Goal: Task Accomplishment & Management: Manage account settings

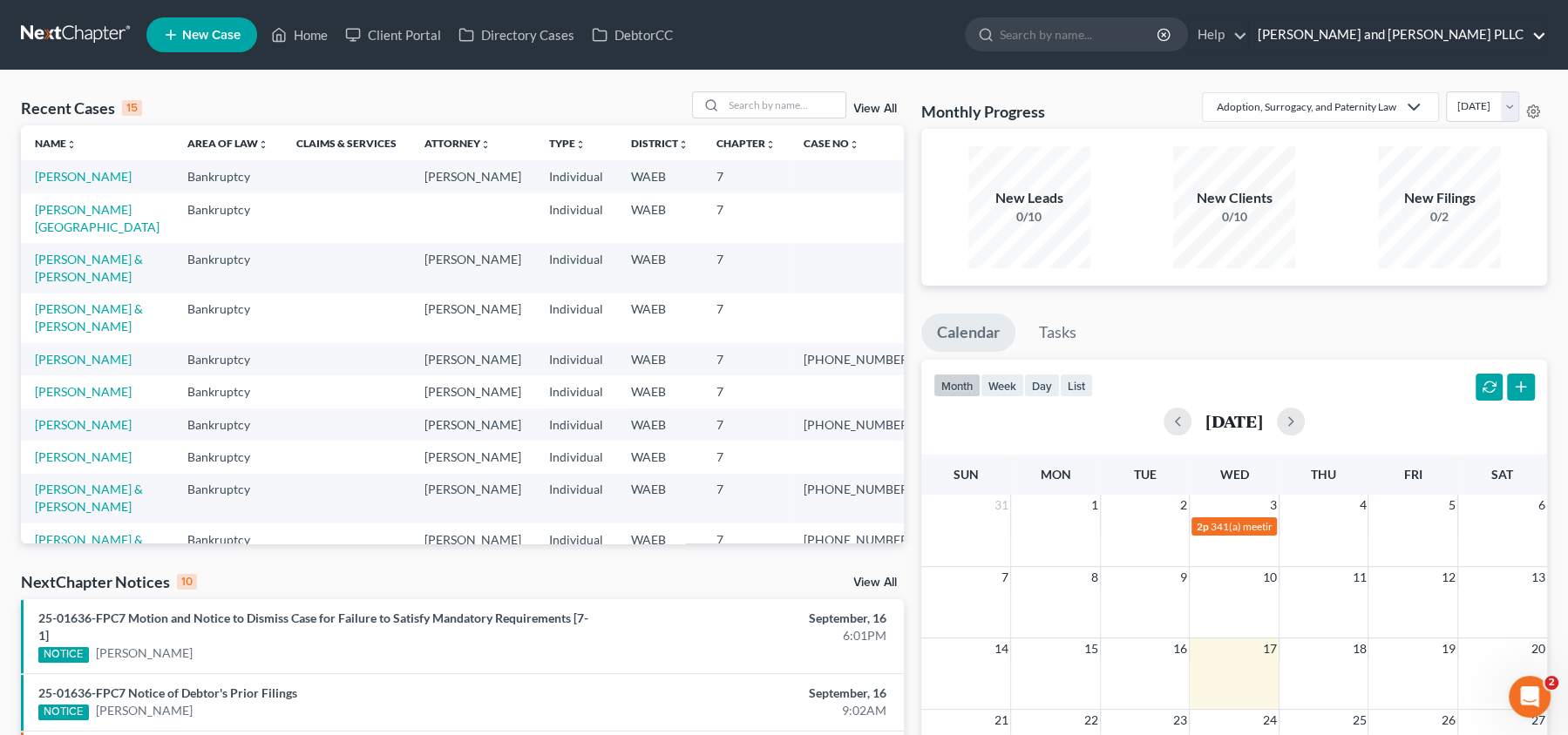
click at [1453, 38] on link "[PERSON_NAME] and [PERSON_NAME] PLLC" at bounding box center [1398, 34] width 297 height 31
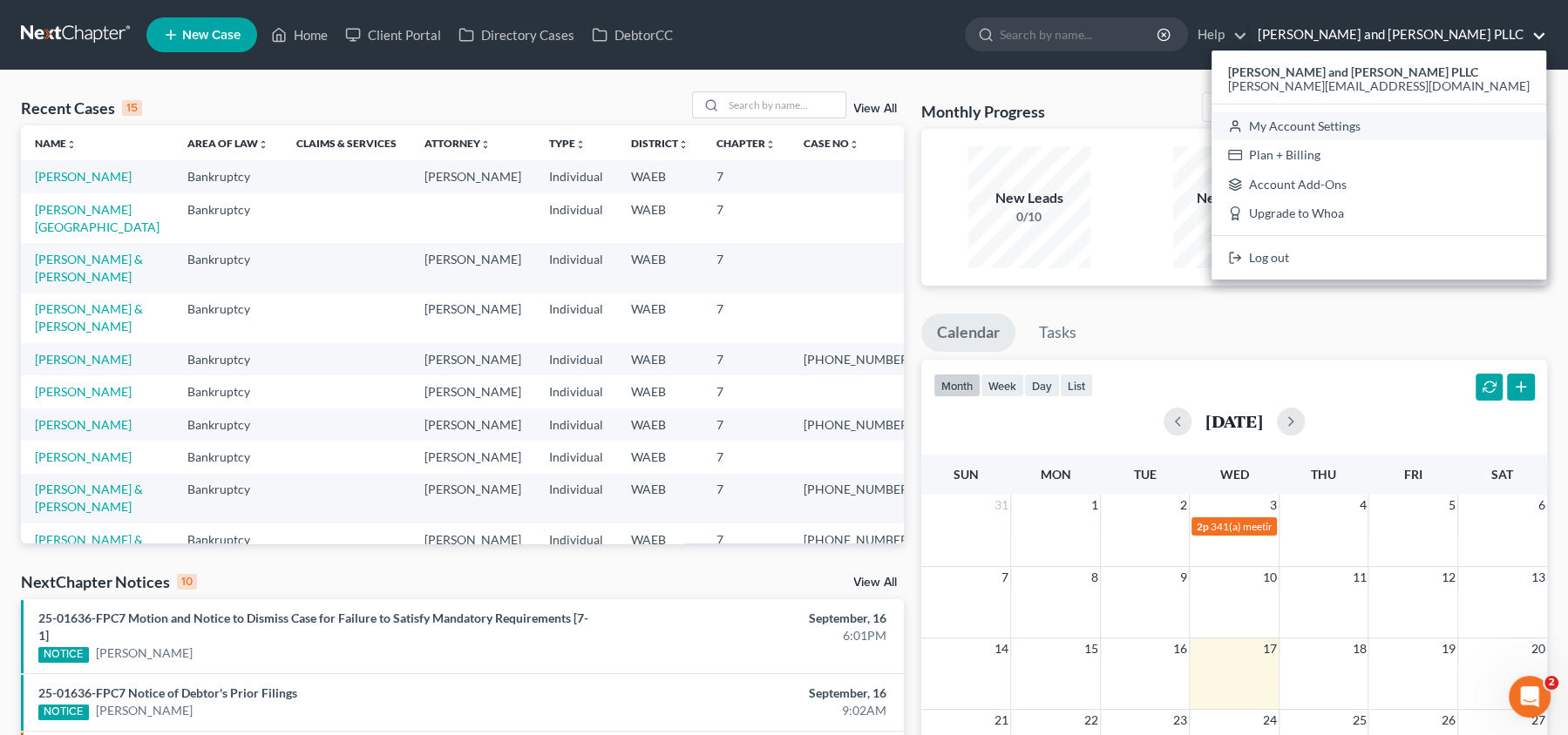
click at [1421, 127] on link "My Account Settings" at bounding box center [1379, 126] width 335 height 29
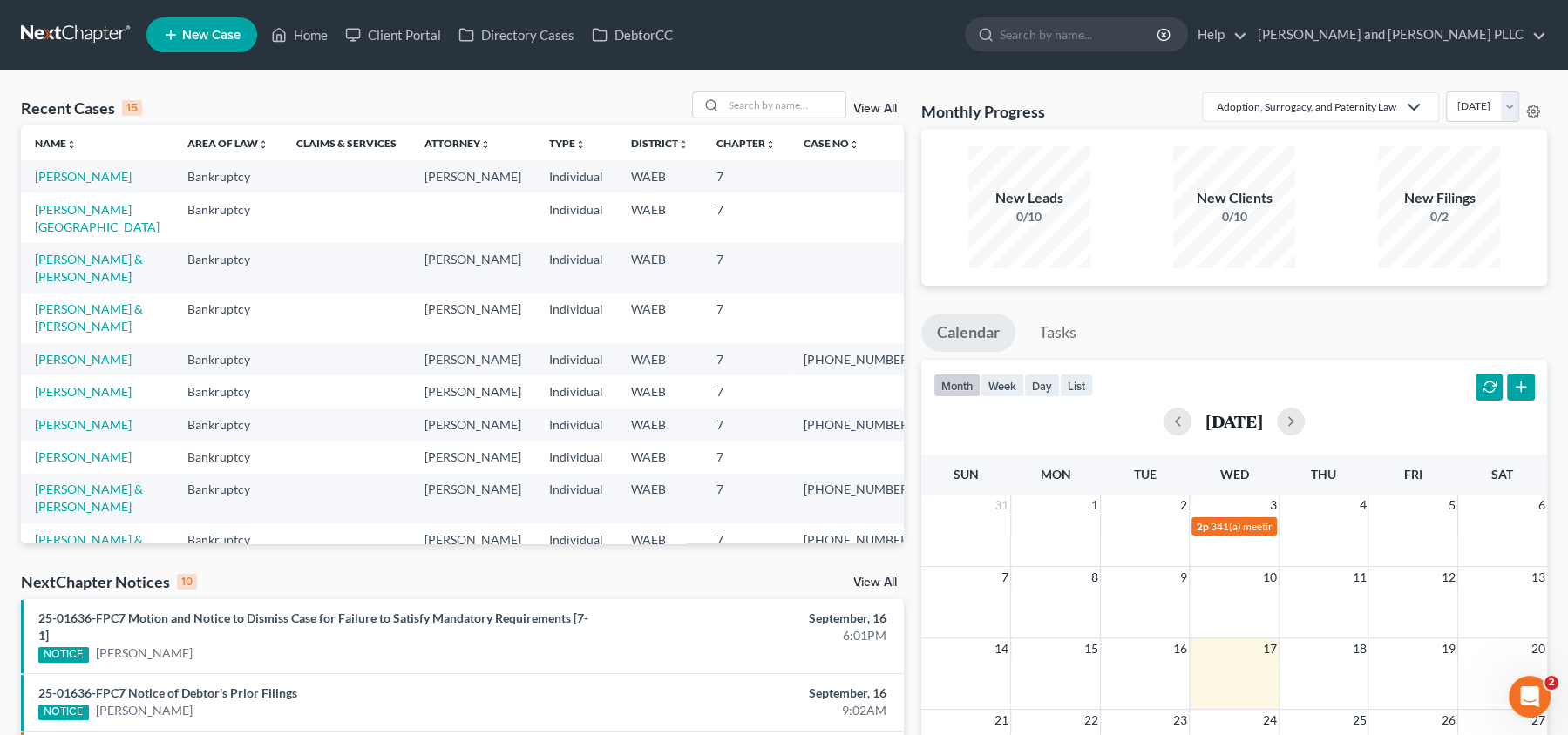
select select "29"
select select "50"
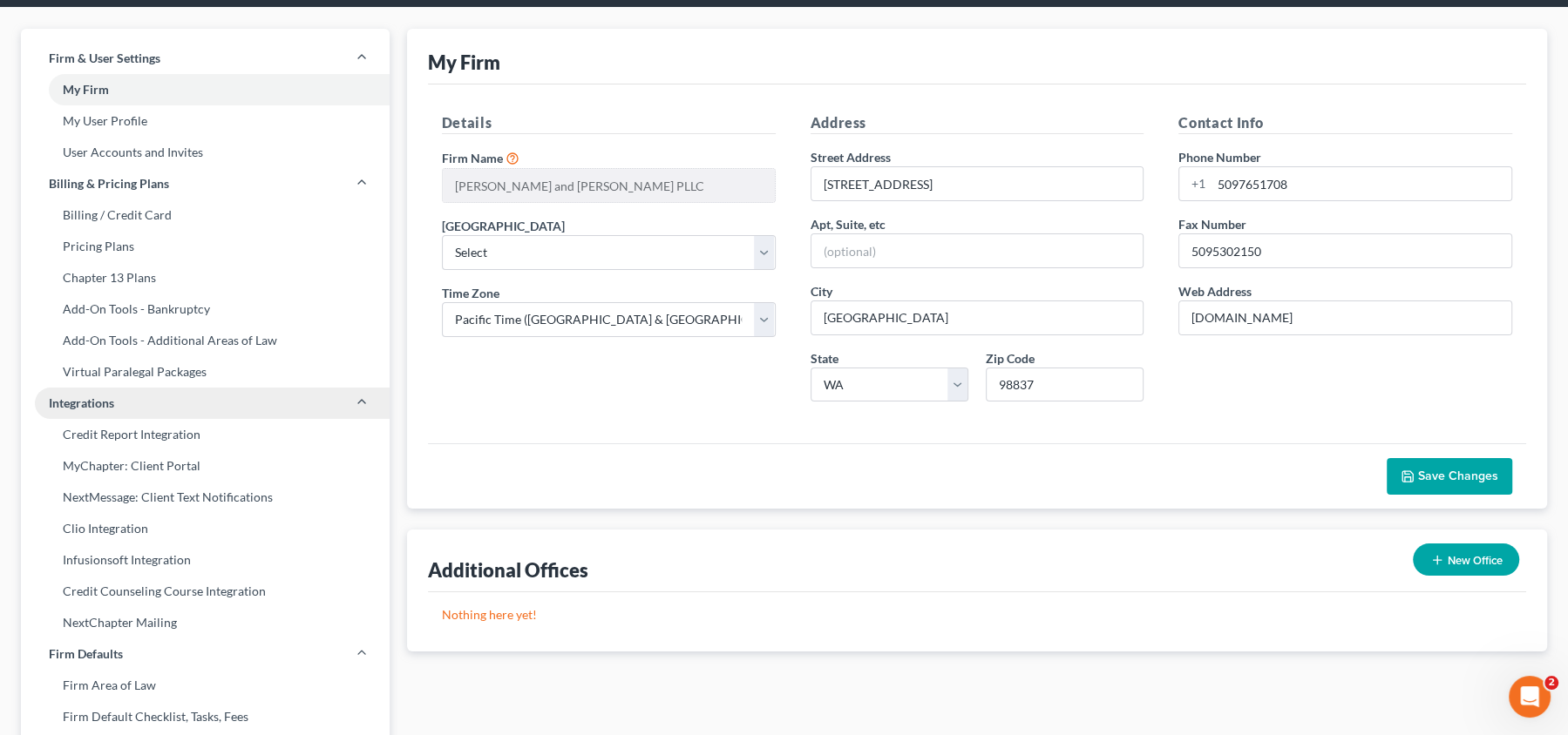
scroll to position [64, 0]
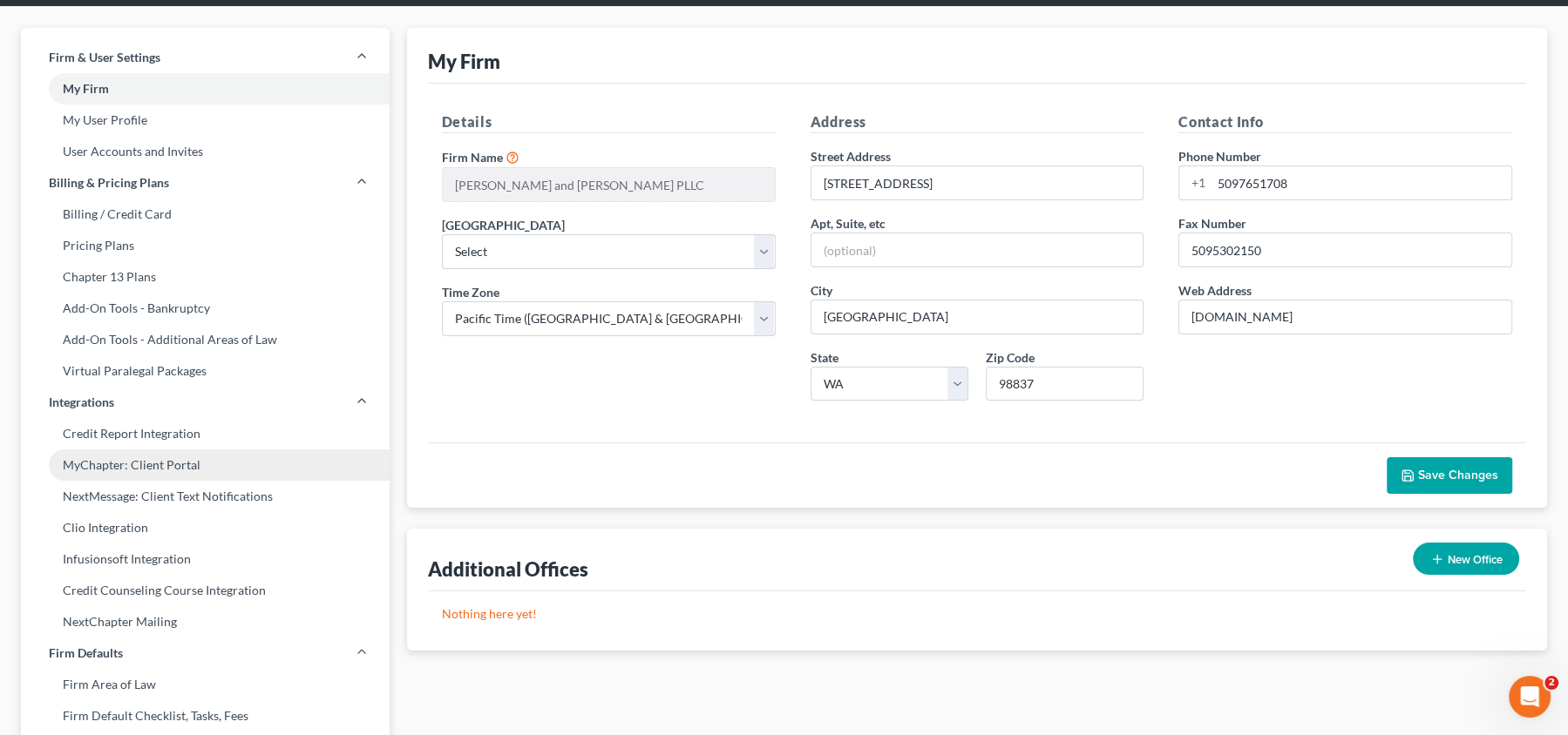
click at [131, 465] on link "MyChapter: Client Portal" at bounding box center [205, 465] width 368 height 31
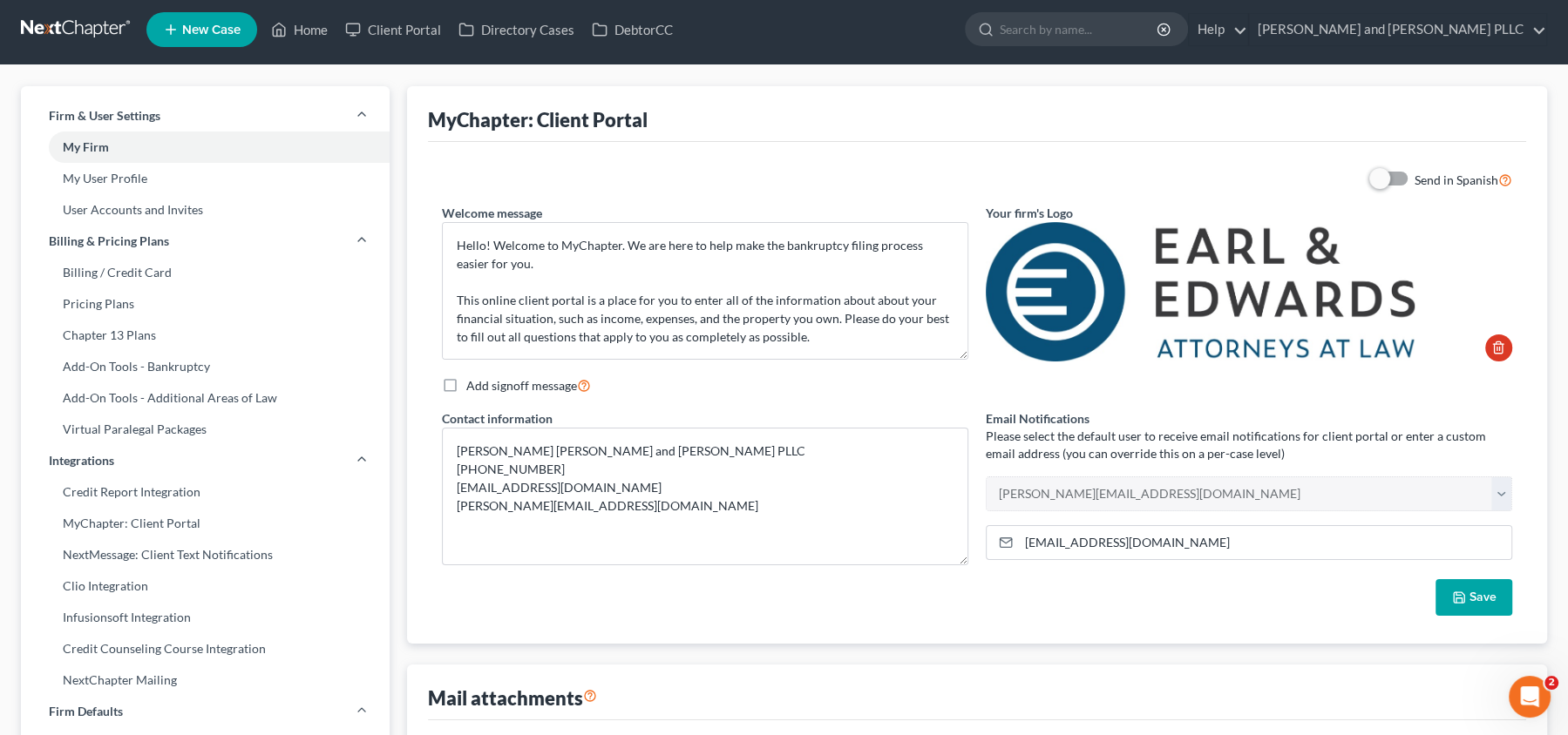
scroll to position [7, 0]
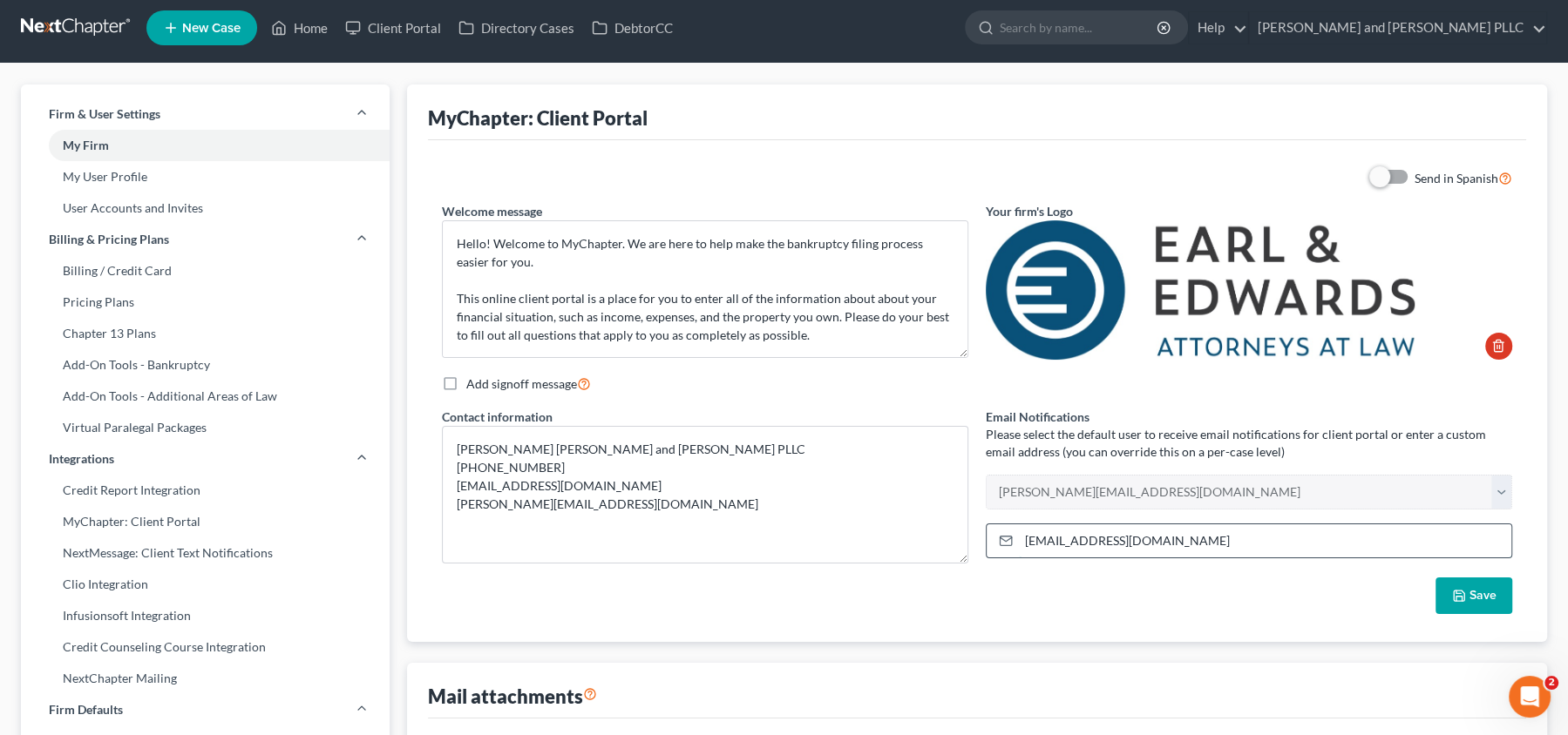
click at [1127, 551] on input "[EMAIL_ADDRESS][DOMAIN_NAME]" at bounding box center [1265, 540] width 493 height 33
click at [1200, 549] on input "[EMAIL_ADDRESS][DOMAIN_NAME]" at bounding box center [1265, 540] width 493 height 33
click at [1103, 541] on input "[EMAIL_ADDRESS][DOMAIN_NAME]" at bounding box center [1265, 540] width 493 height 33
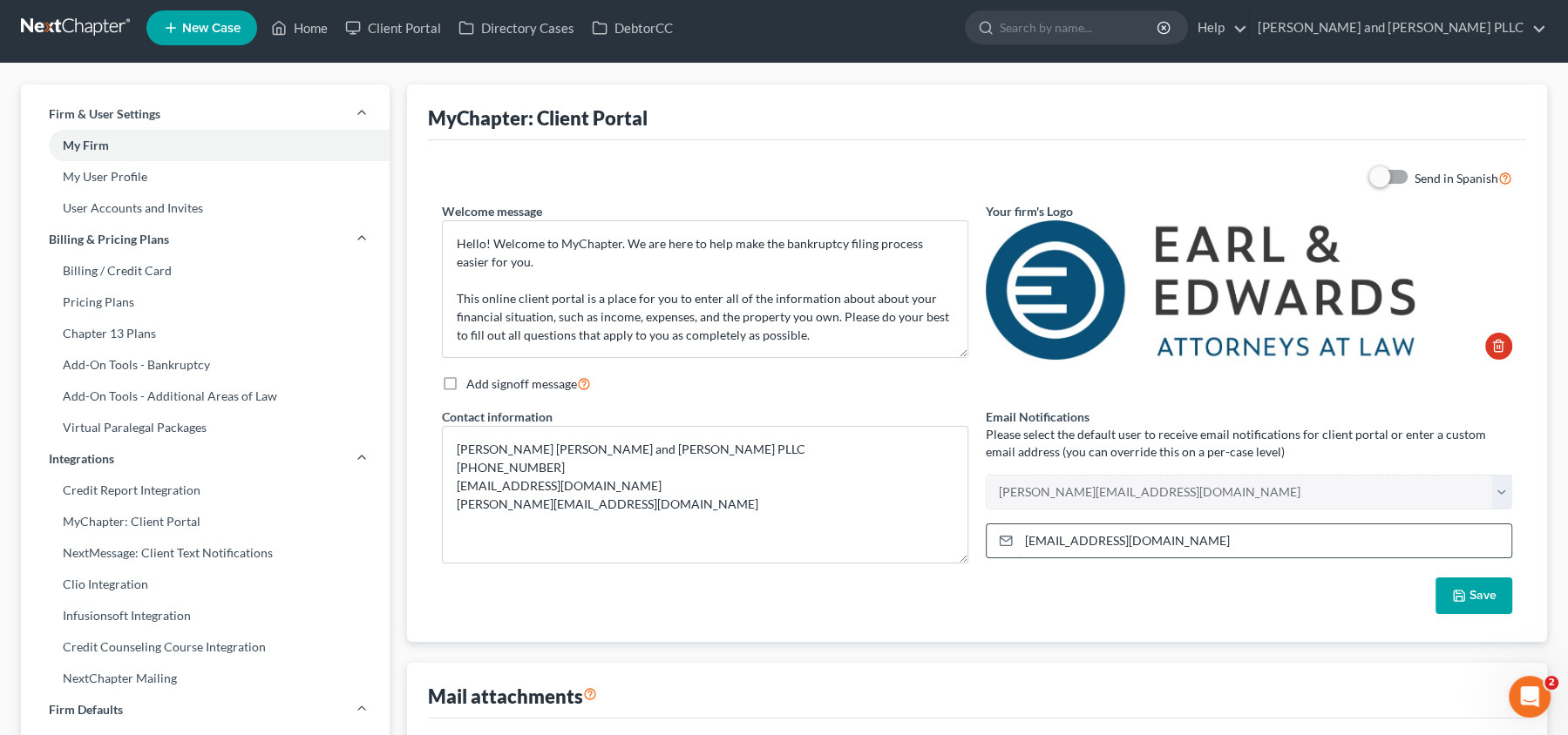
click at [1103, 541] on input "[EMAIL_ADDRESS][DOMAIN_NAME]" at bounding box center [1265, 540] width 493 height 33
click at [1496, 493] on select "[PERSON_NAME][EMAIL_ADDRESS][DOMAIN_NAME] [PERSON_NAME][EMAIL_ADDRESS][DOMAIN_N…" at bounding box center [1248, 492] width 526 height 35
click at [986, 474] on select "[PERSON_NAME][EMAIL_ADDRESS][DOMAIN_NAME] [PERSON_NAME][EMAIL_ADDRESS][DOMAIN_N…" at bounding box center [1248, 492] width 526 height 35
click at [1162, 500] on select "[PERSON_NAME][EMAIL_ADDRESS][DOMAIN_NAME] [PERSON_NAME][EMAIL_ADDRESS][DOMAIN_N…" at bounding box center [1248, 492] width 526 height 35
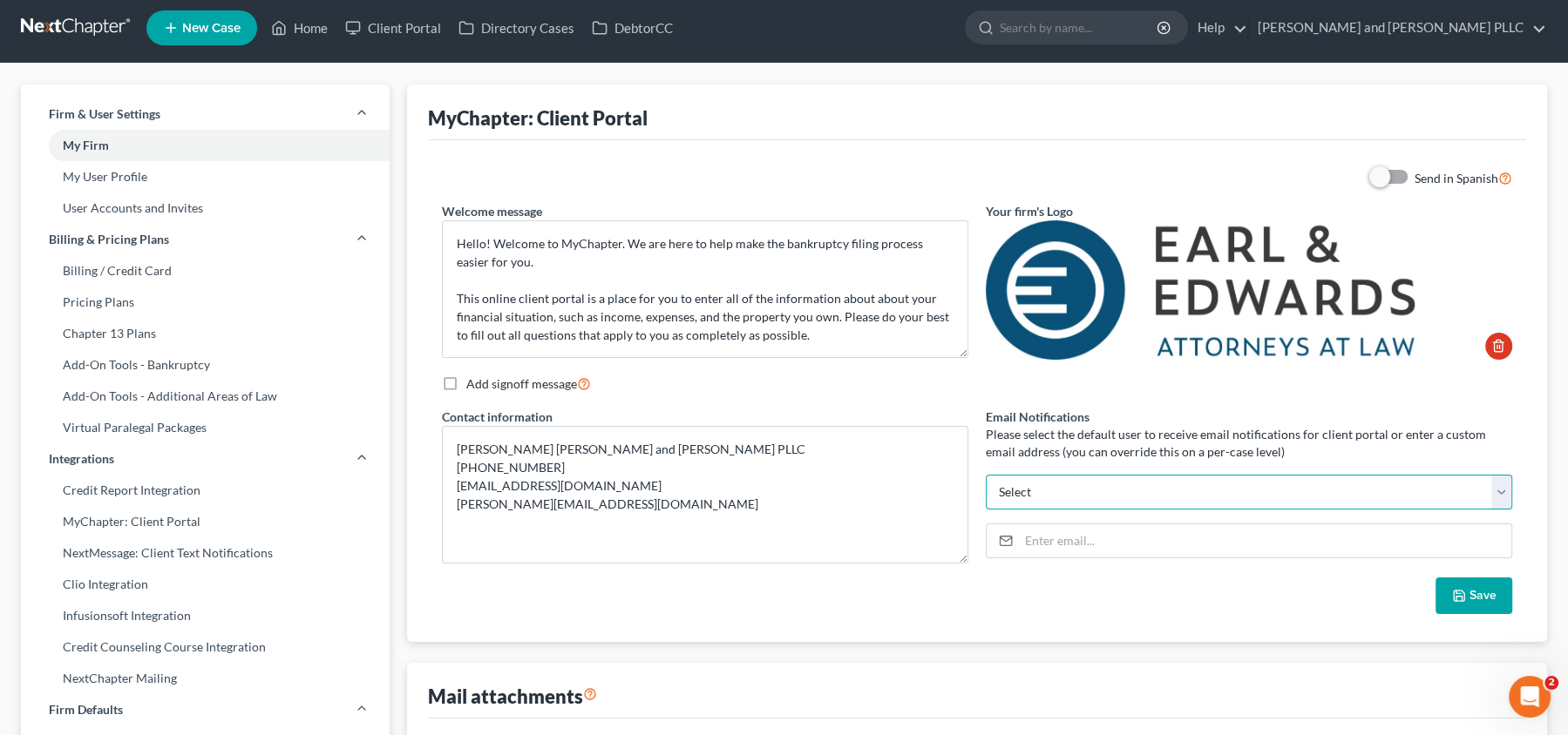
select select "1"
click at [986, 474] on select "[PERSON_NAME][EMAIL_ADDRESS][DOMAIN_NAME] [PERSON_NAME][EMAIL_ADDRESS][DOMAIN_N…" at bounding box center [1248, 492] width 526 height 35
click at [1484, 590] on button "Save" at bounding box center [1474, 595] width 77 height 36
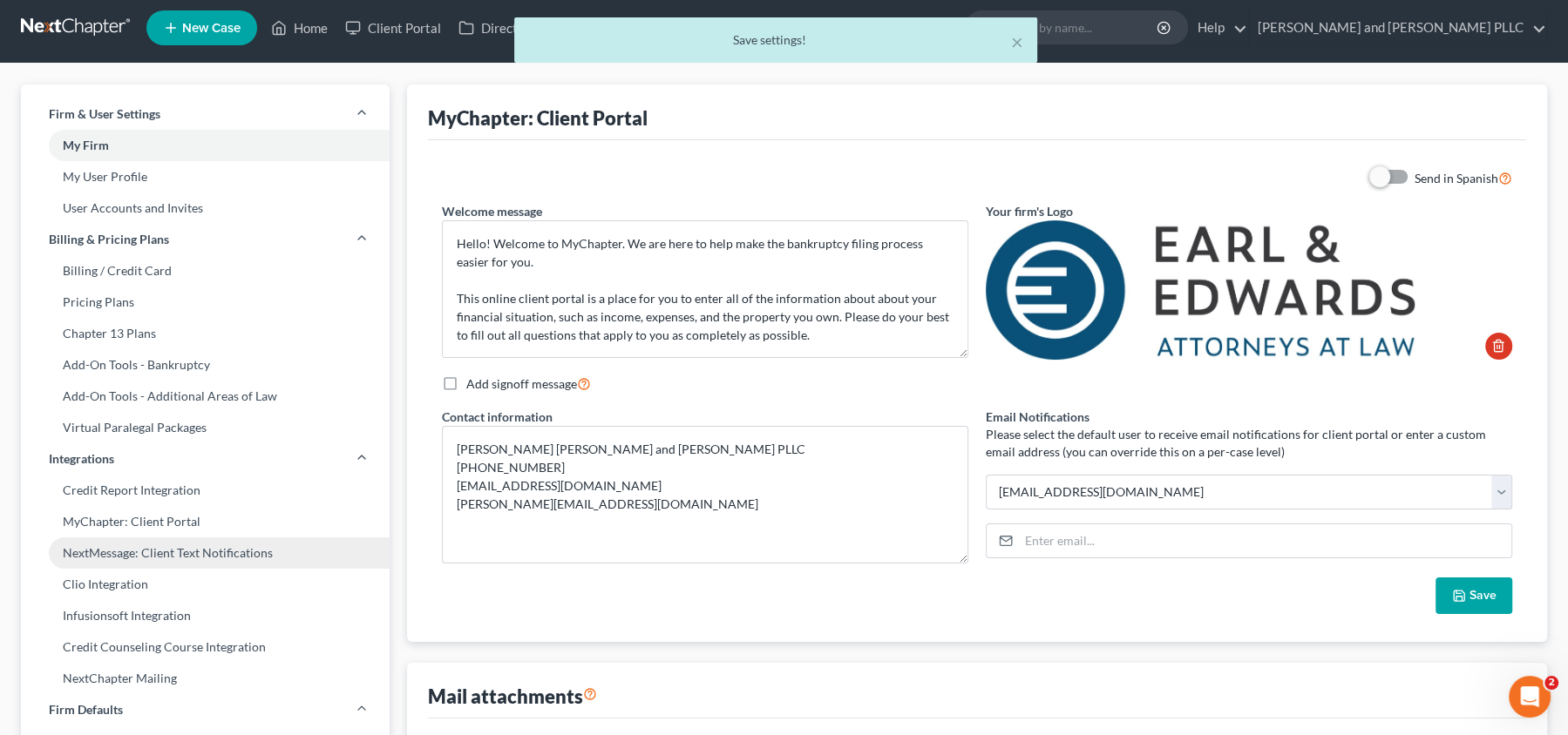
click at [150, 551] on link "NextMessage: Client Text Notifications" at bounding box center [205, 552] width 368 height 31
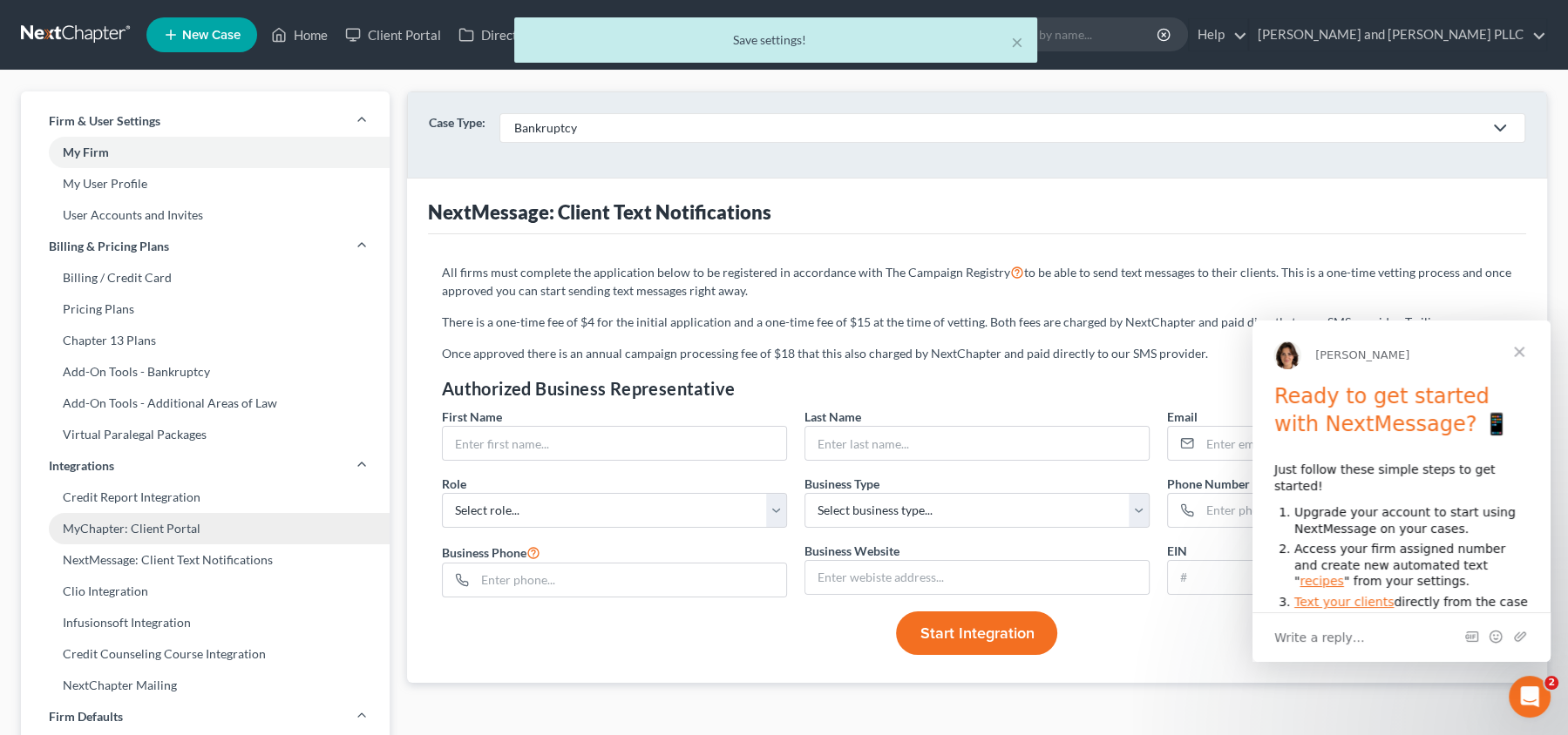
click at [154, 529] on link "MyChapter: Client Portal" at bounding box center [205, 529] width 368 height 31
select select
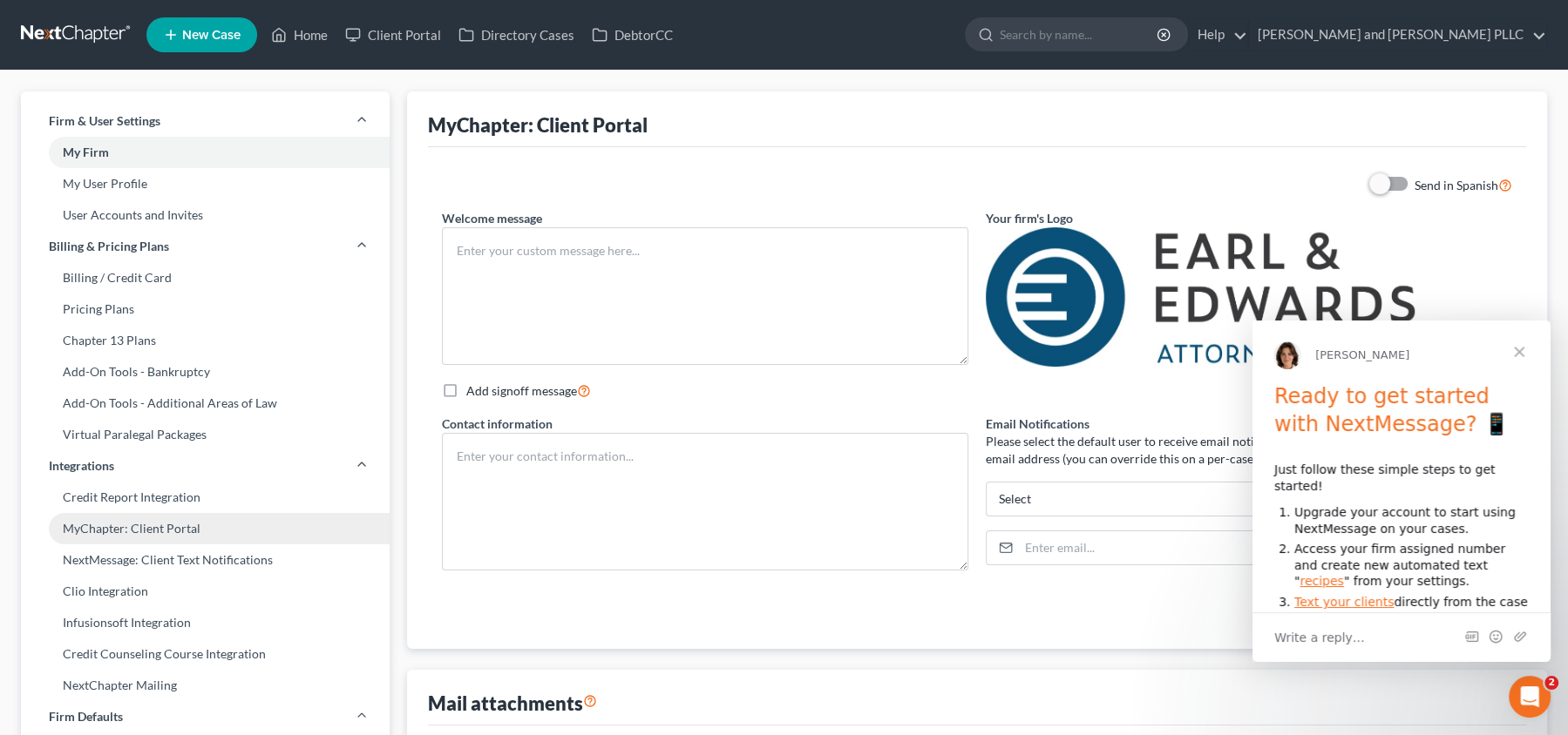
type textarea "Hello! Welcome to MyChapter. We are here to help make the bankruptcy filing pro…"
type textarea "[PERSON_NAME] [PERSON_NAME] and [PERSON_NAME] PLLC [PHONE_NUMBER] [EMAIL_ADDRES…"
select select "1"
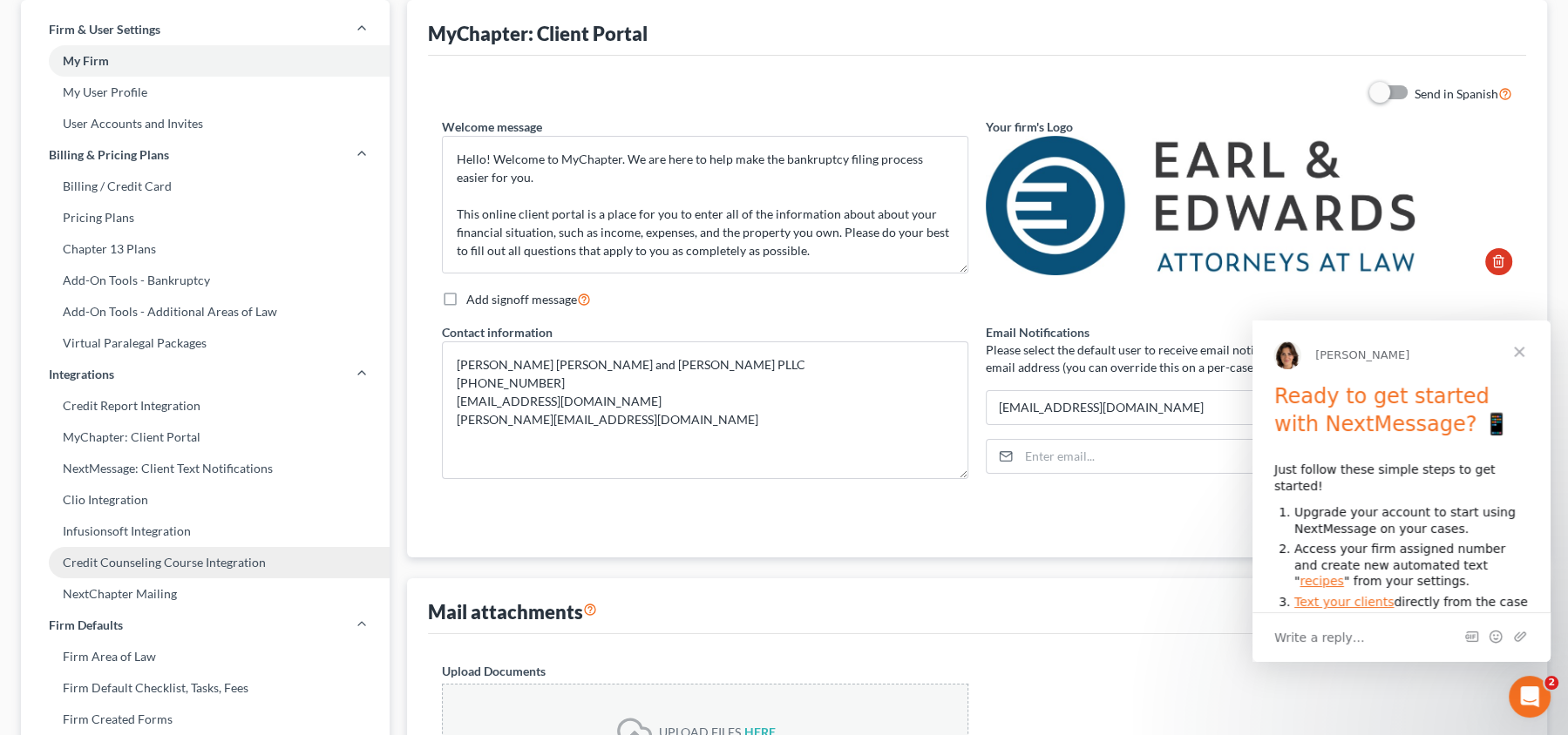
scroll to position [96, 0]
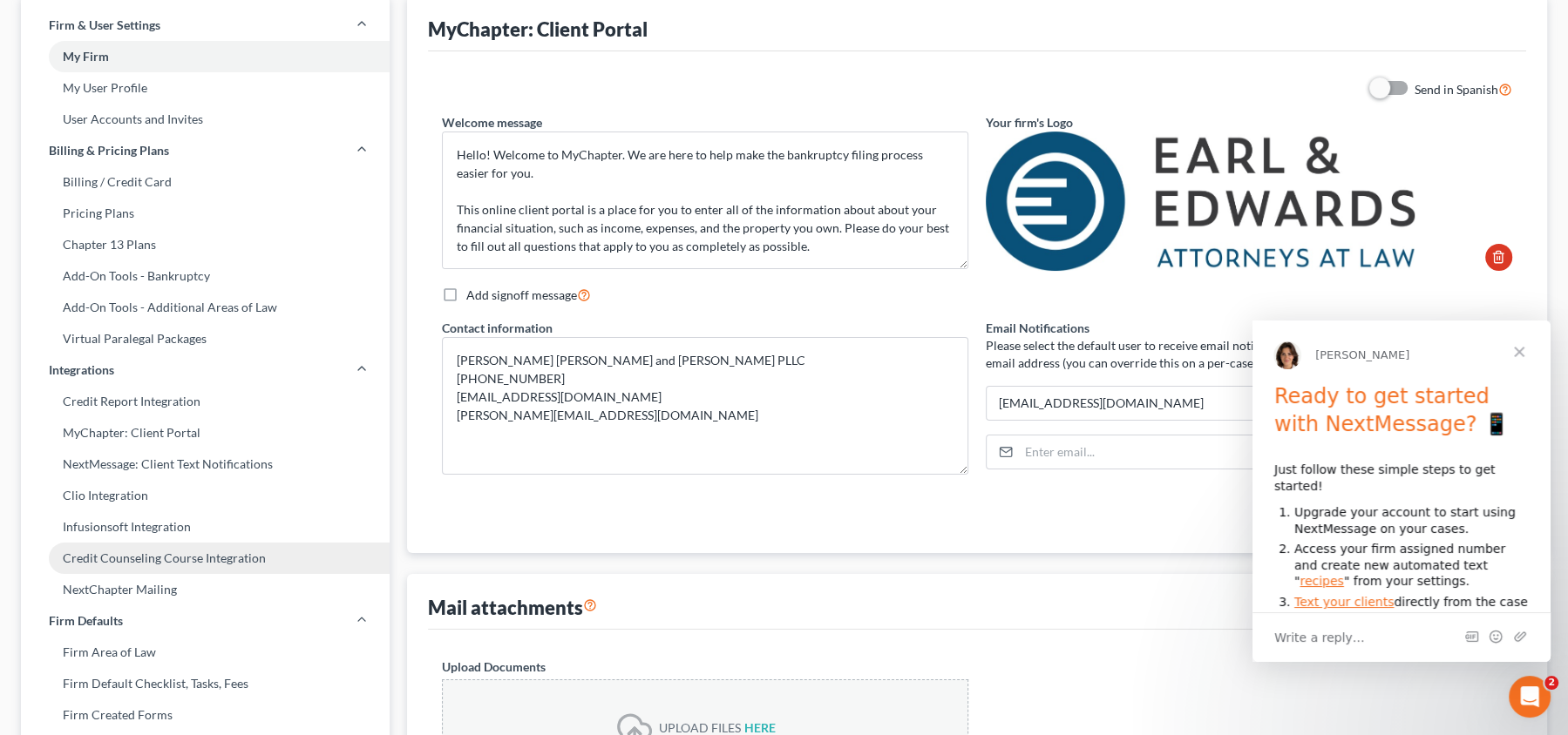
click at [193, 557] on link "Credit Counseling Course Integration" at bounding box center [205, 558] width 368 height 31
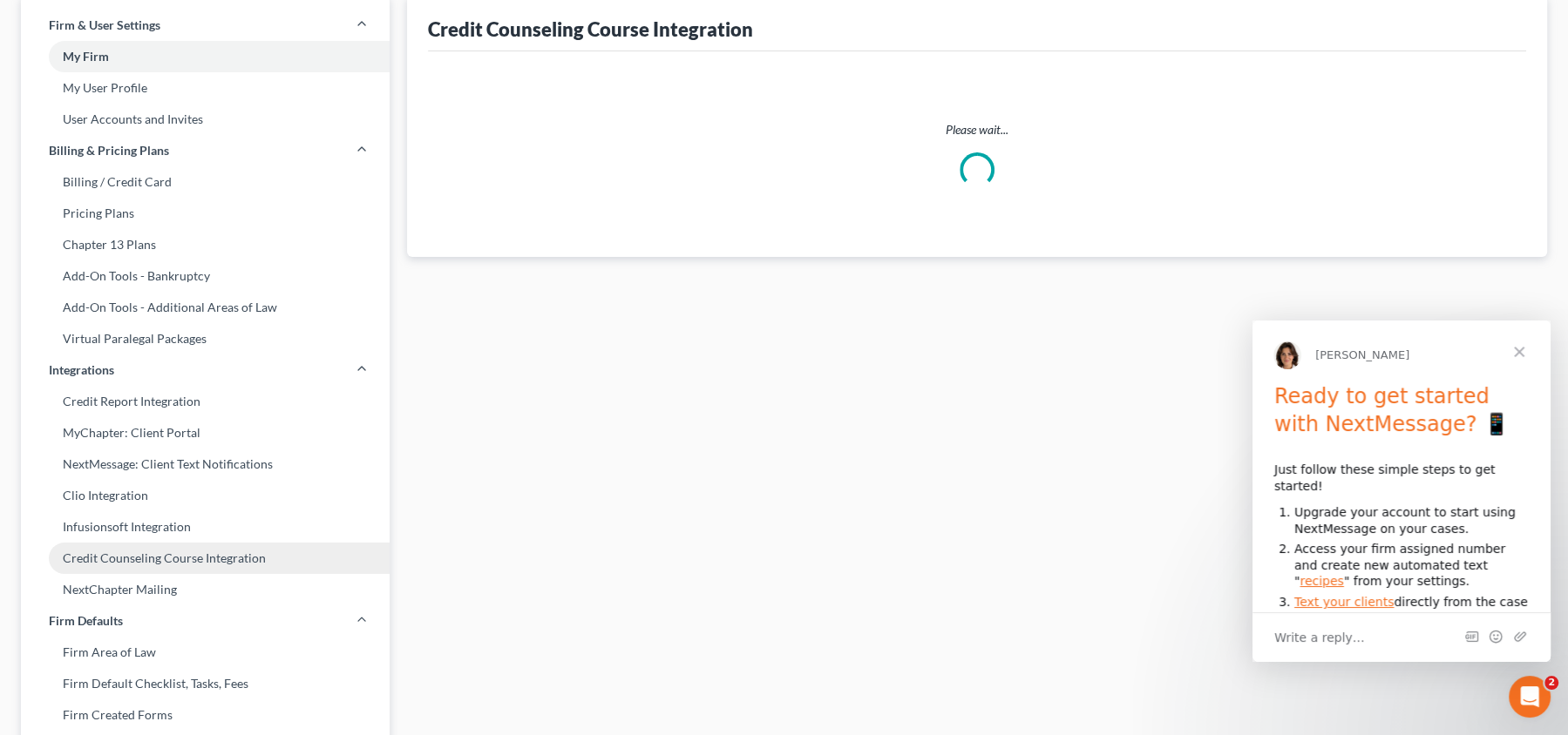
scroll to position [1, 0]
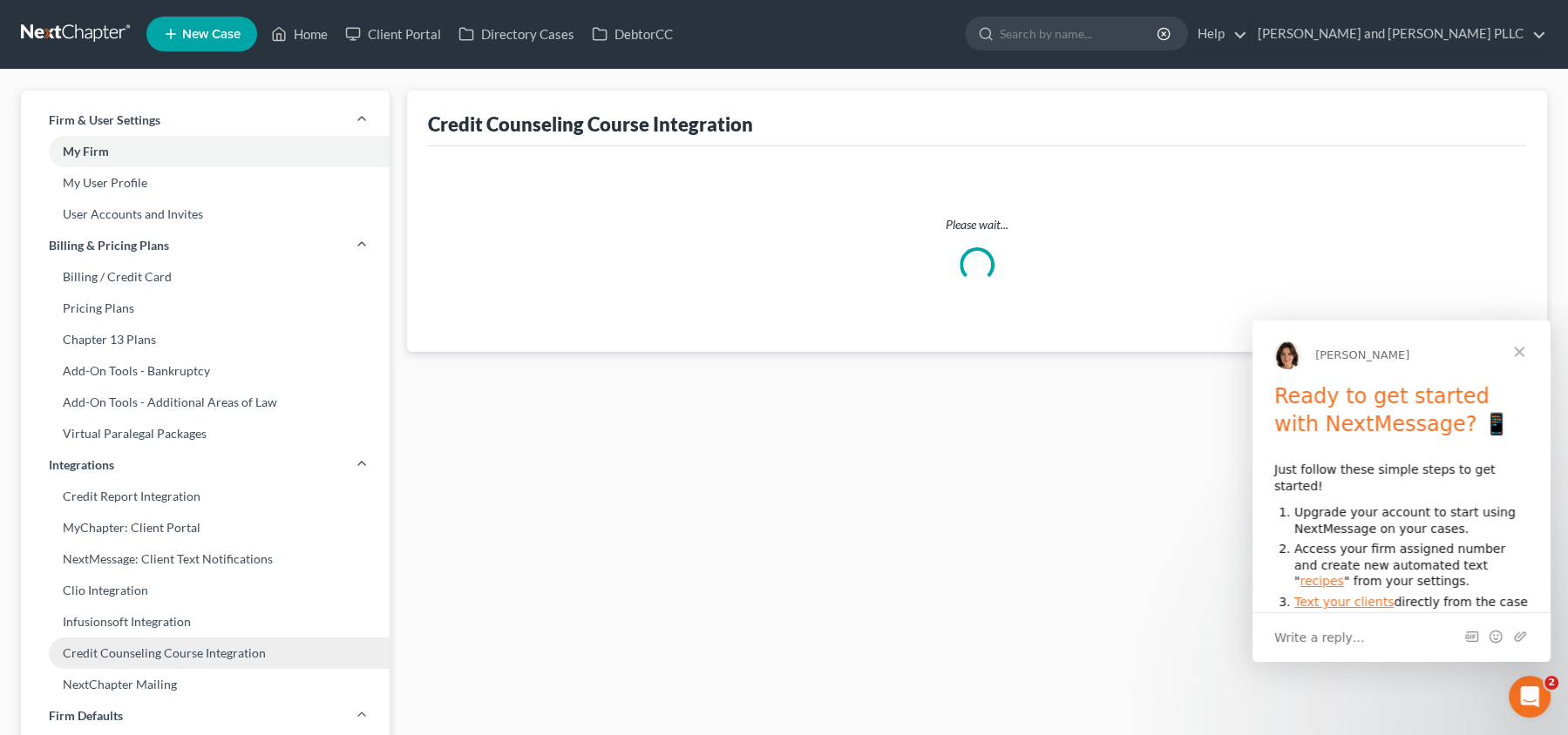
select select
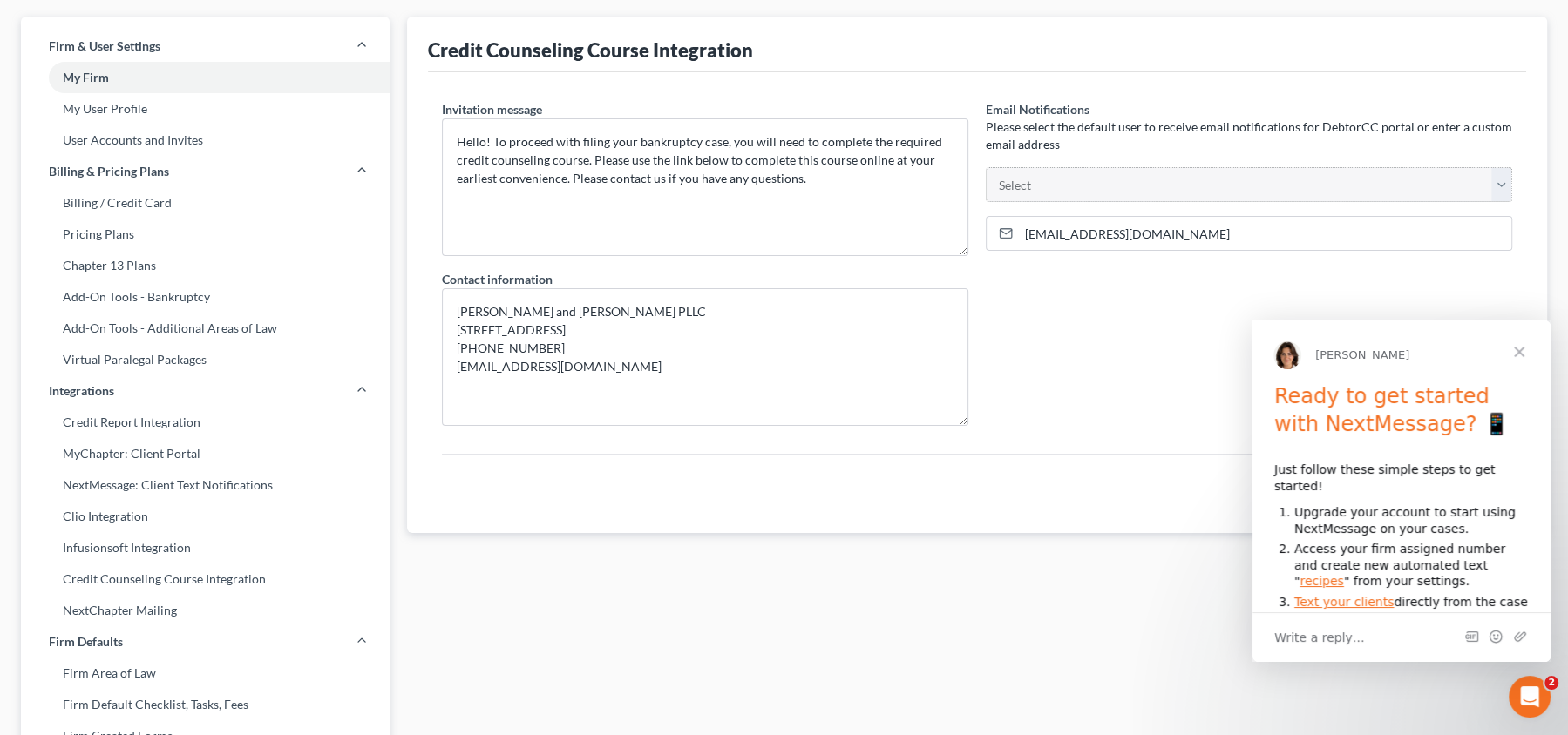
scroll to position [89, 0]
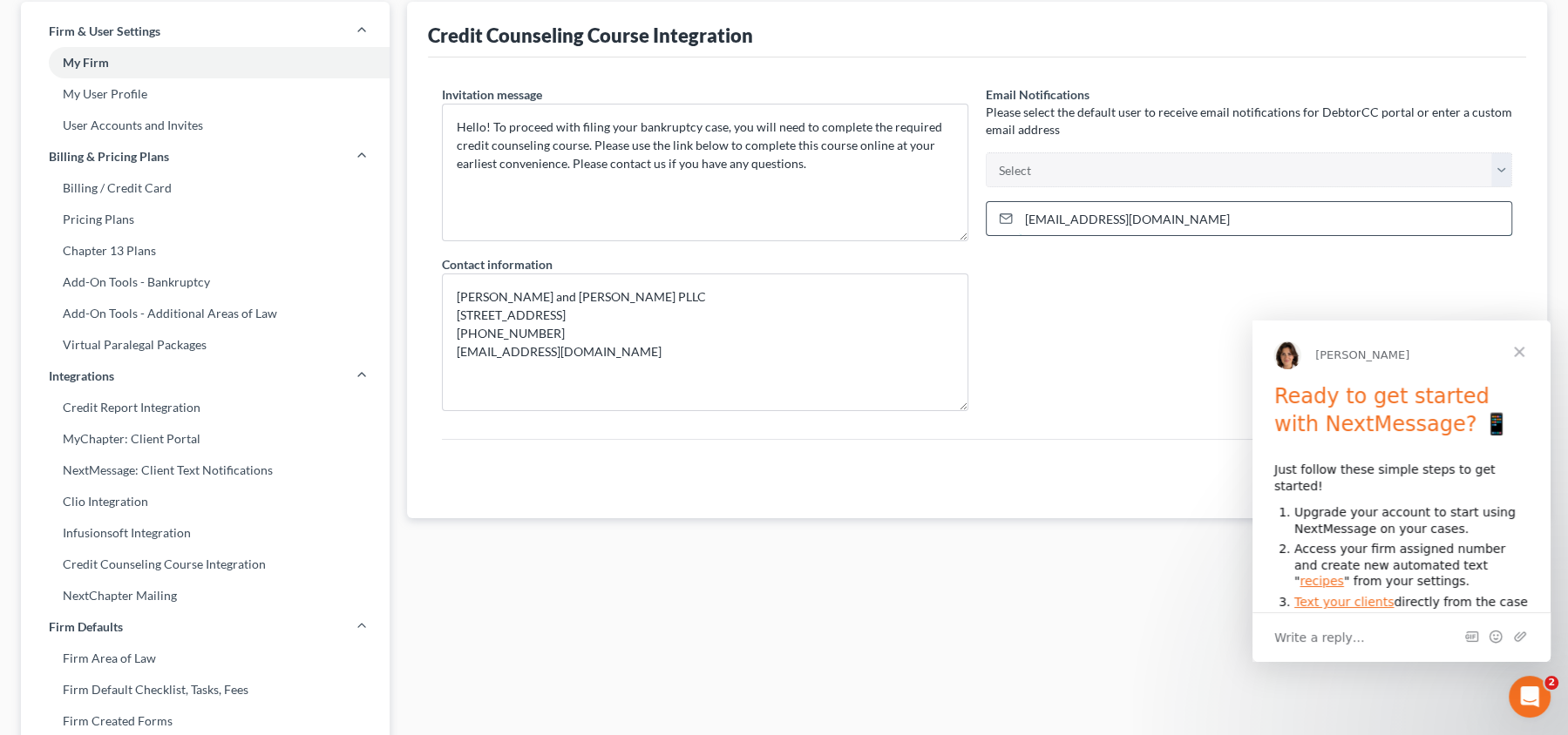
click at [1214, 204] on input "[EMAIL_ADDRESS][DOMAIN_NAME]" at bounding box center [1265, 219] width 493 height 33
click at [1195, 215] on input "[EMAIL_ADDRESS][DOMAIN_NAME]" at bounding box center [1265, 219] width 493 height 33
click at [1211, 211] on input "[EMAIL_ADDRESS][DOMAIN_NAME]" at bounding box center [1265, 219] width 493 height 33
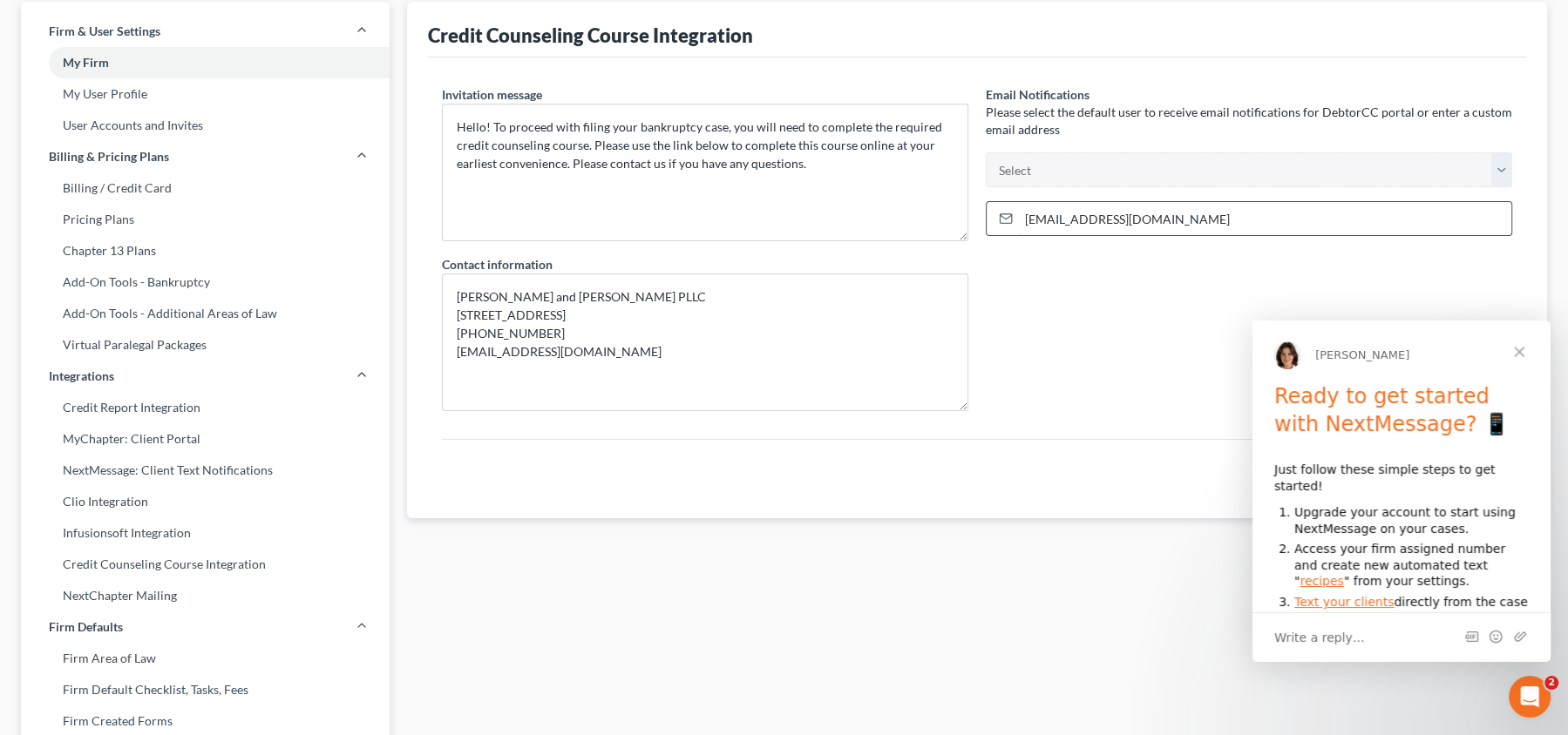
click at [1211, 211] on input "[EMAIL_ADDRESS][DOMAIN_NAME]" at bounding box center [1265, 219] width 493 height 33
click at [1164, 213] on input "[EMAIL_ADDRESS][DOMAIN_NAME]" at bounding box center [1265, 219] width 493 height 33
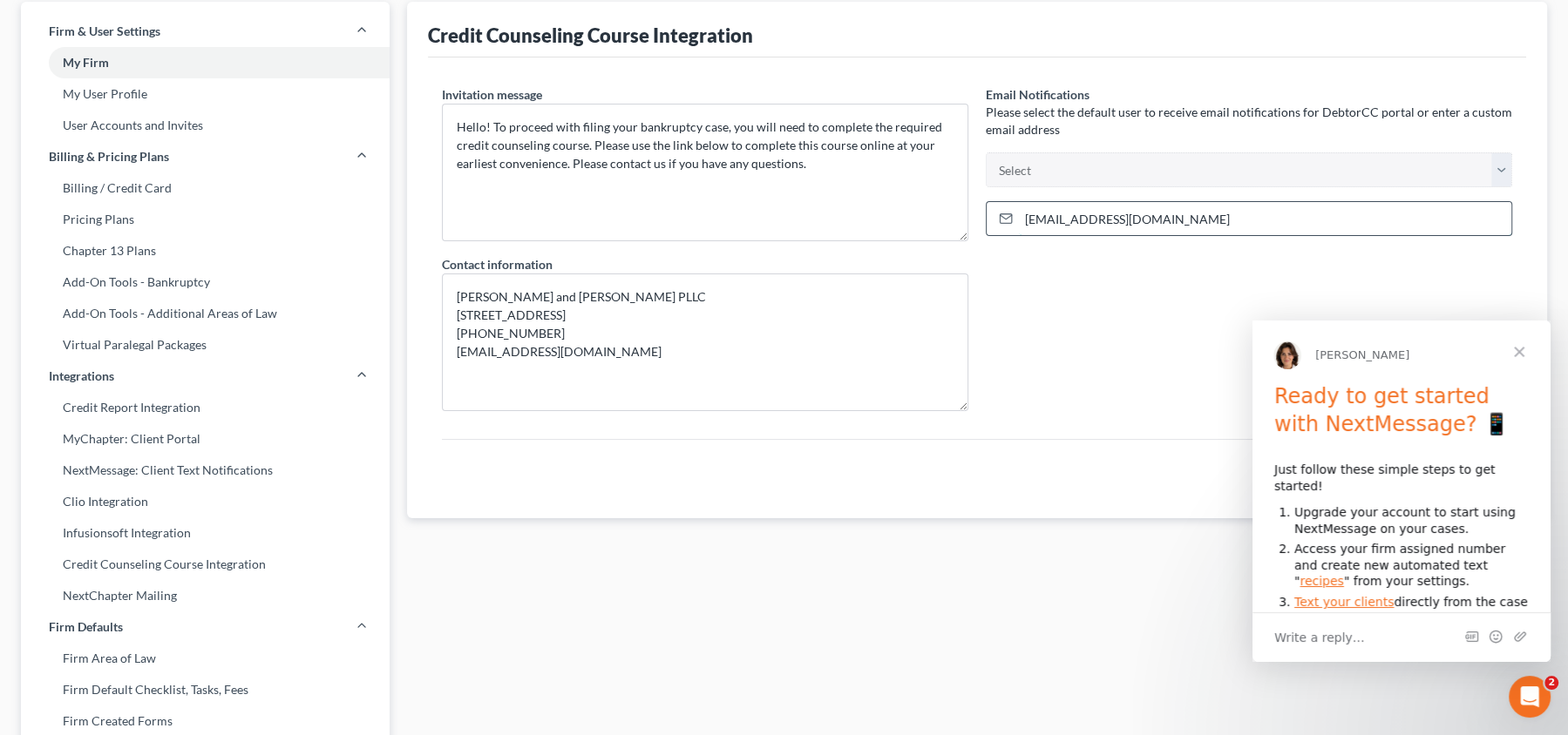
paste input "suzie"
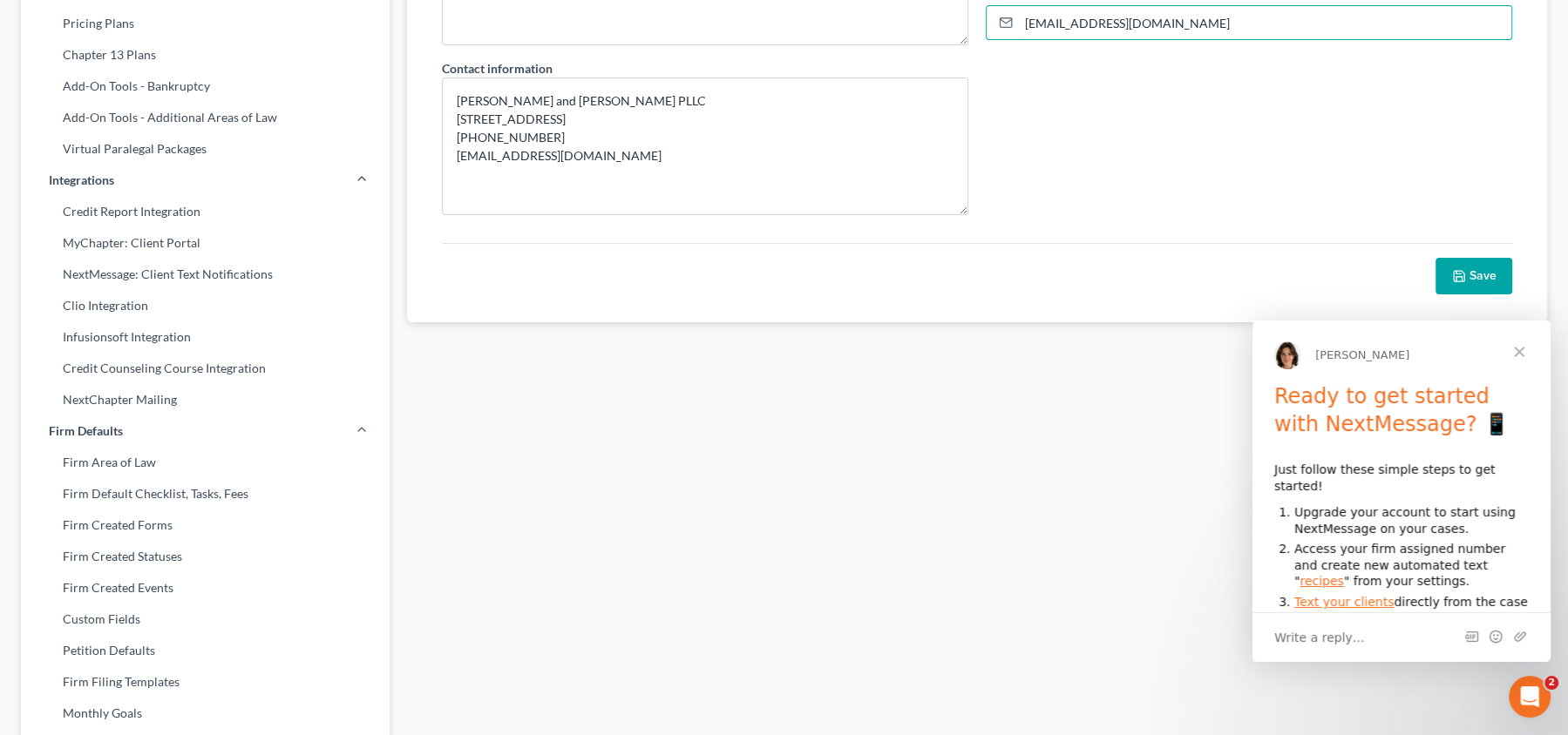
scroll to position [311, 0]
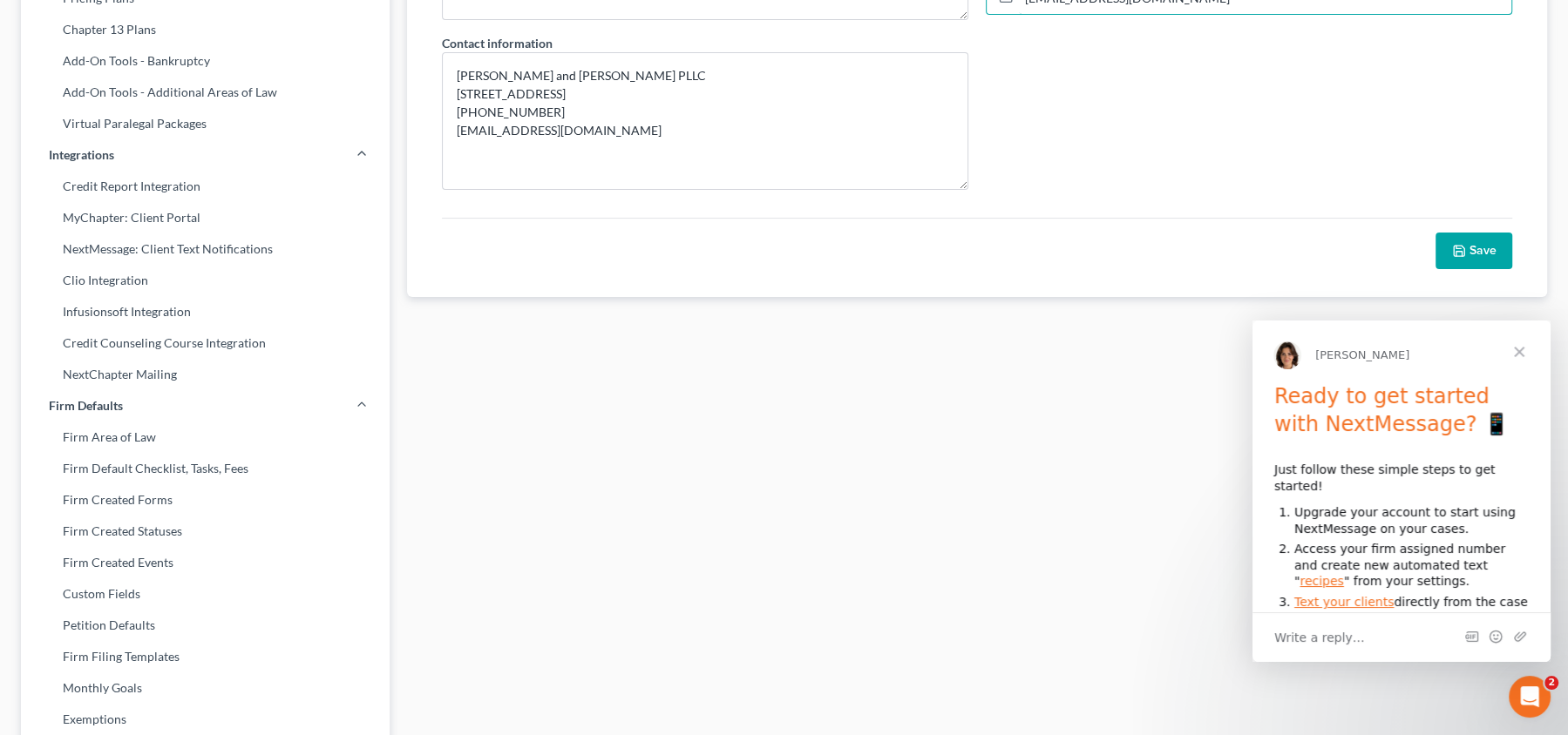
type input "[EMAIL_ADDRESS][DOMAIN_NAME]"
click at [1526, 347] on span "Close" at bounding box center [1519, 352] width 63 height 63
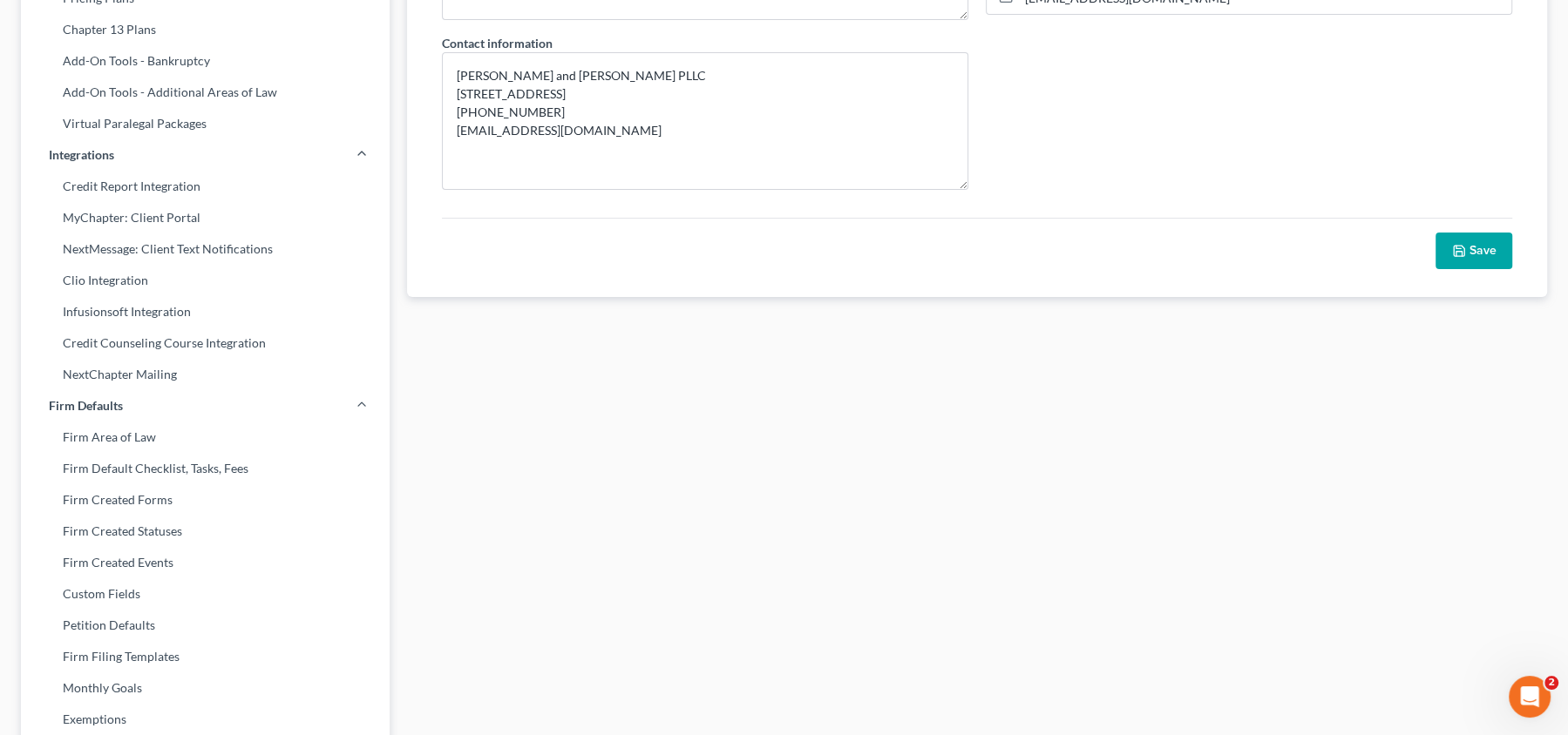
click at [1465, 250] on button "Save" at bounding box center [1474, 251] width 77 height 36
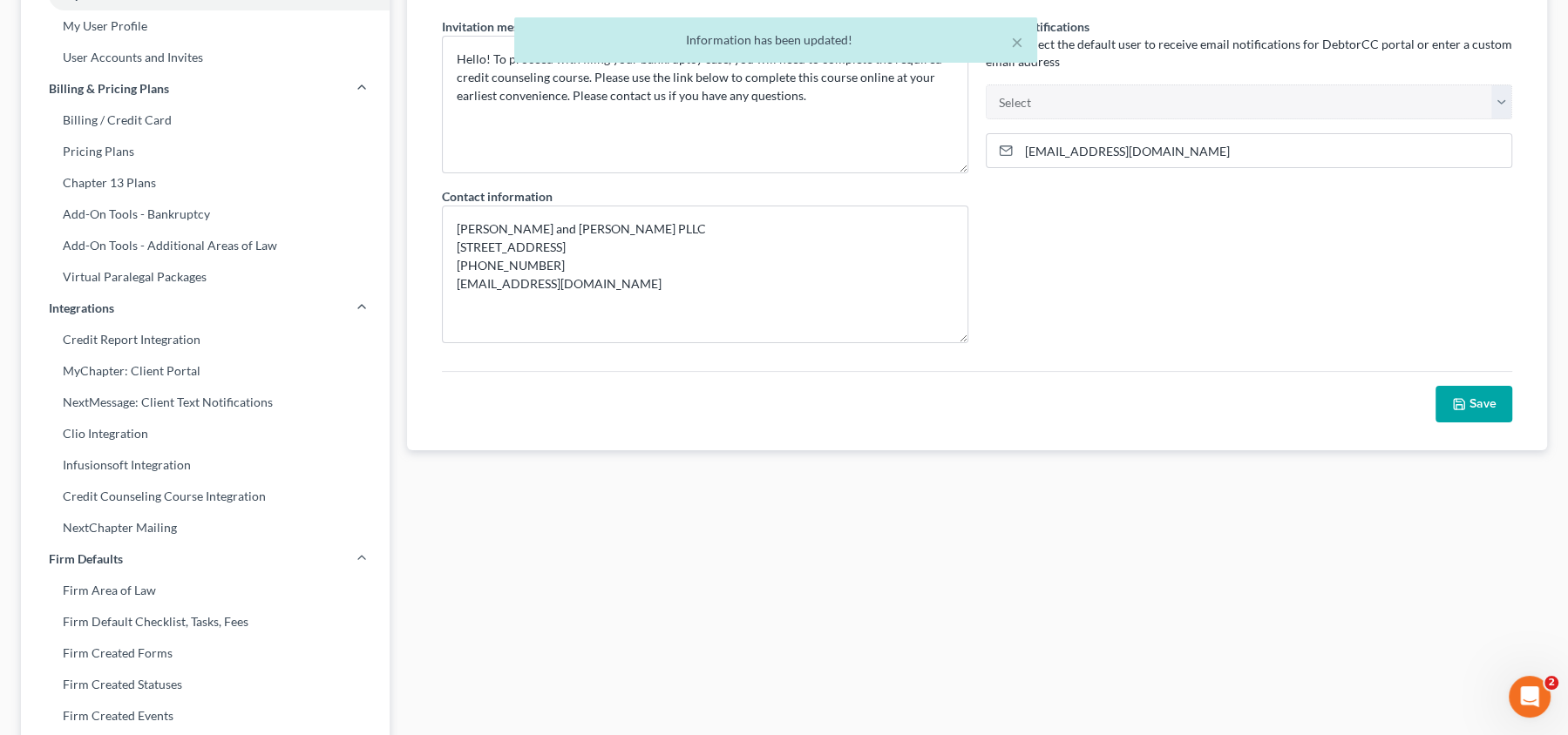
scroll to position [0, 0]
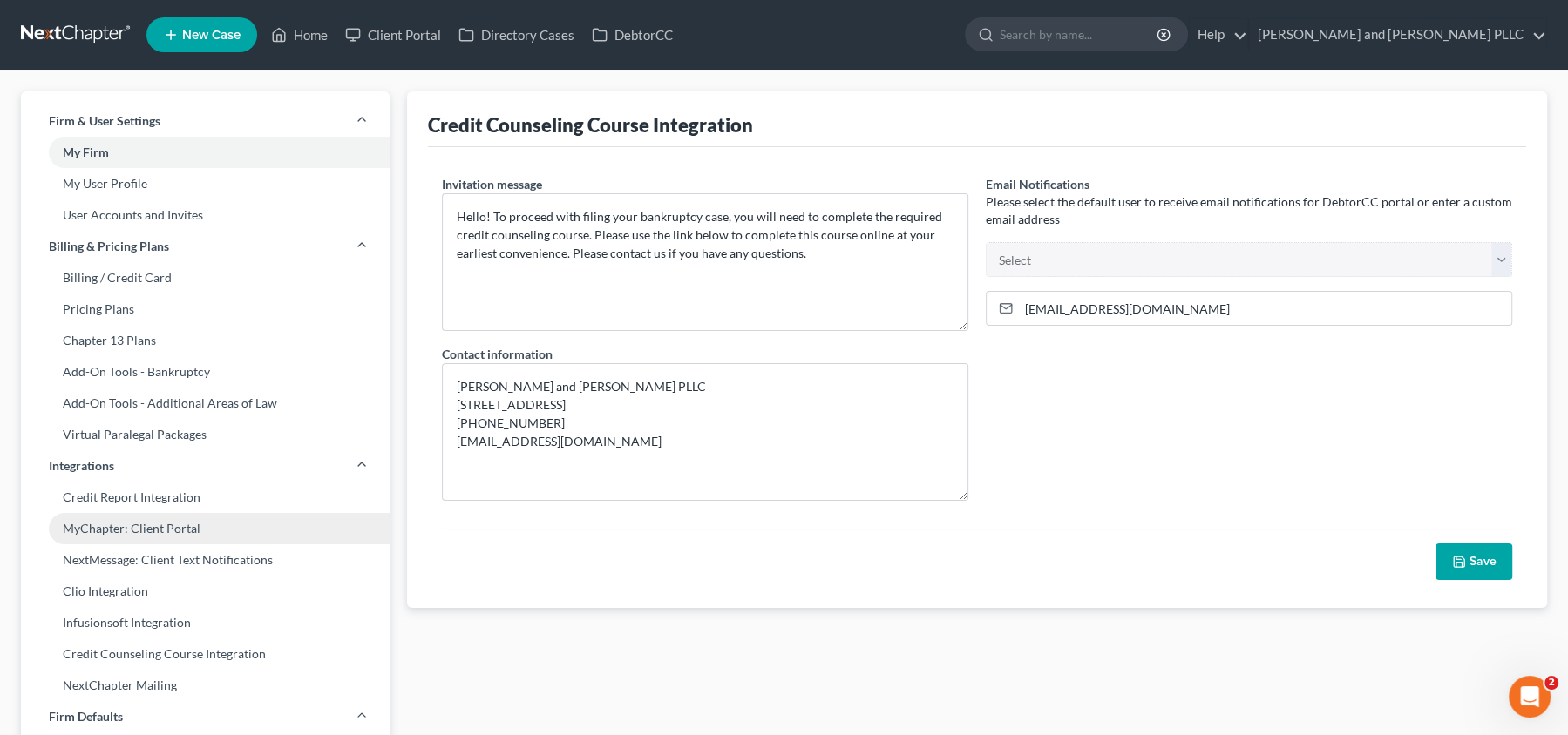
click at [157, 535] on link "MyChapter: Client Portal" at bounding box center [205, 529] width 368 height 31
select select "1"
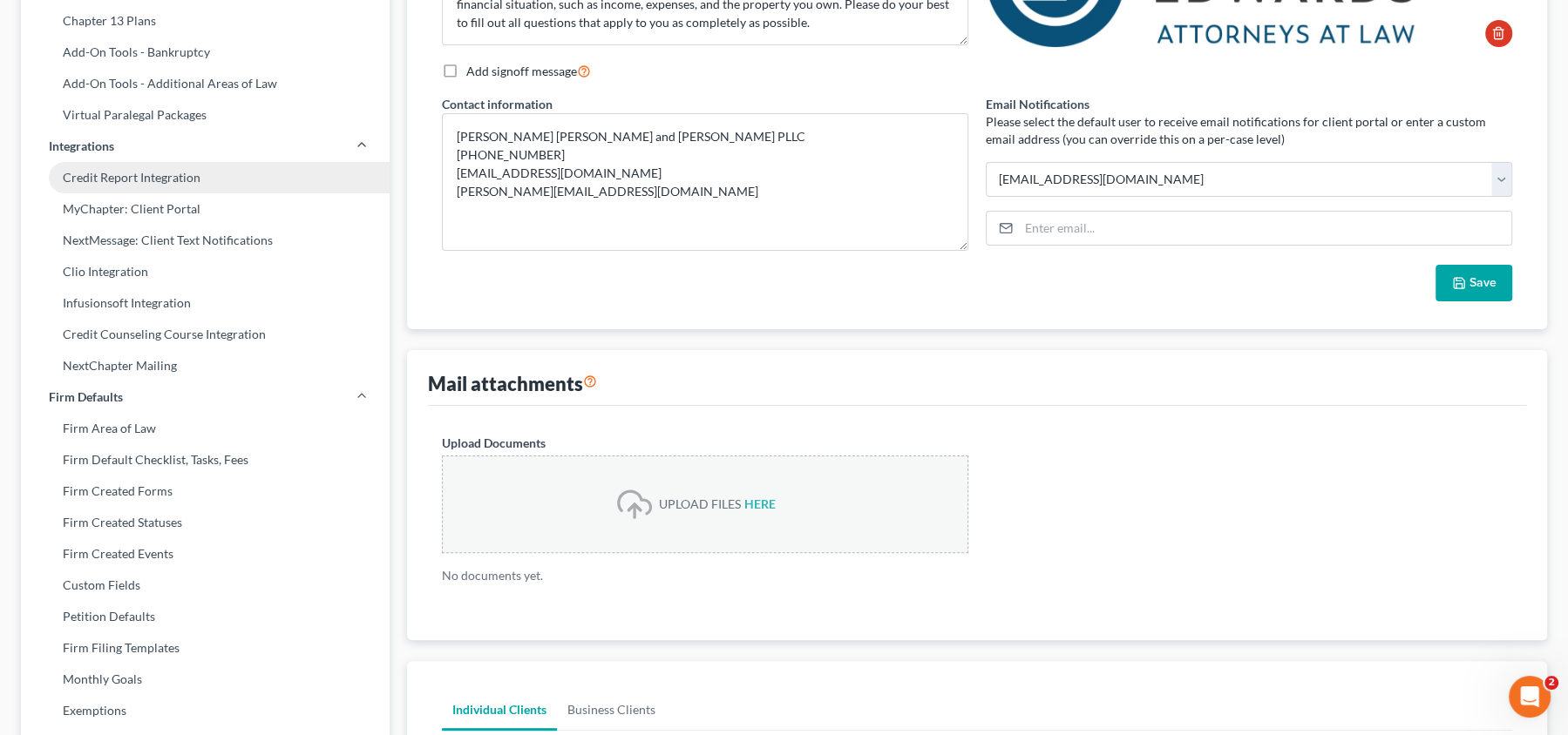
scroll to position [368, 0]
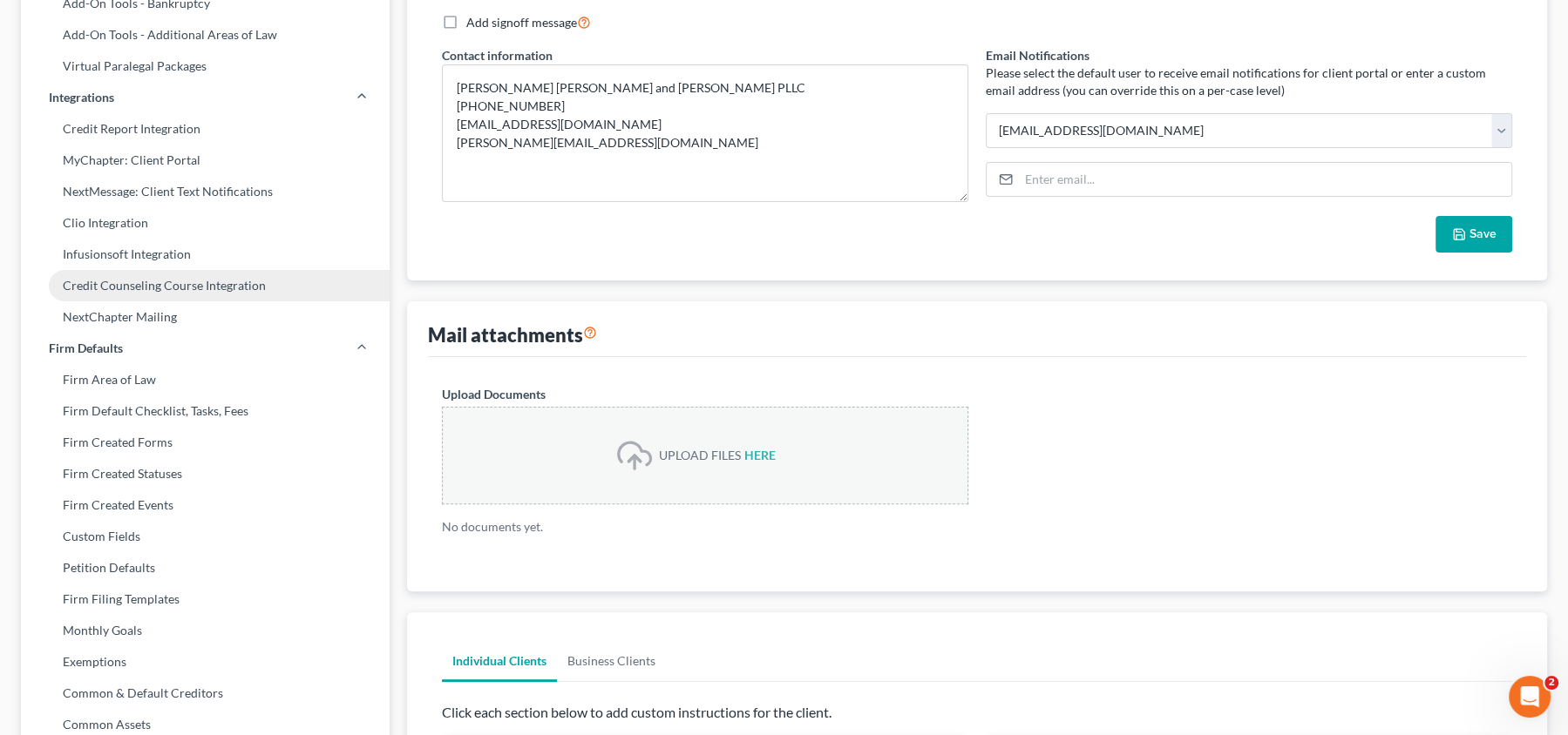
click at [151, 287] on link "Credit Counseling Course Integration" at bounding box center [205, 285] width 368 height 31
select select
